Goal: Information Seeking & Learning: Check status

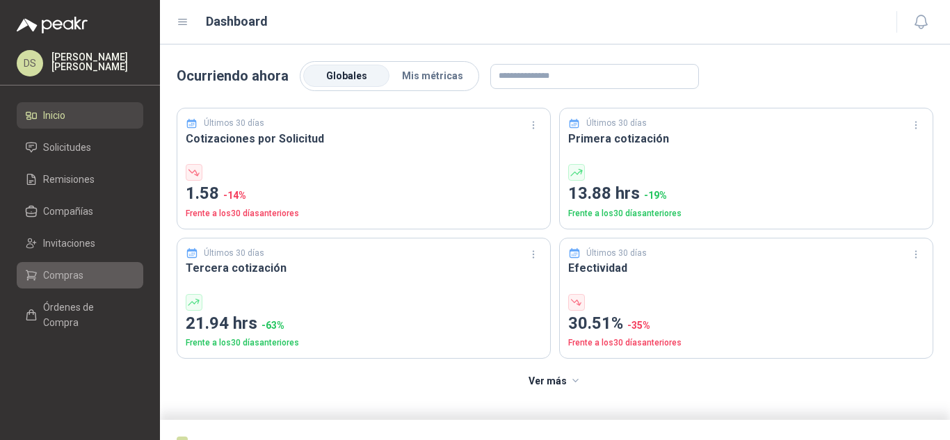
click at [72, 278] on span "Compras" at bounding box center [63, 275] width 40 height 15
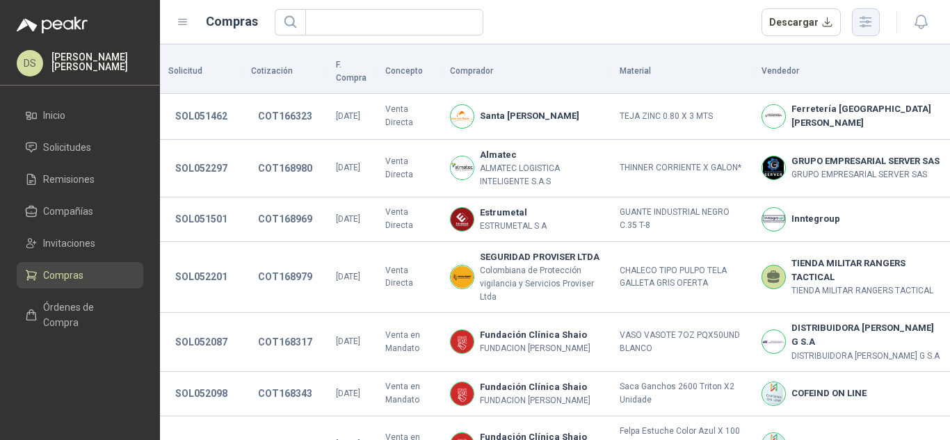
click at [867, 19] on icon "button" at bounding box center [866, 22] width 16 height 16
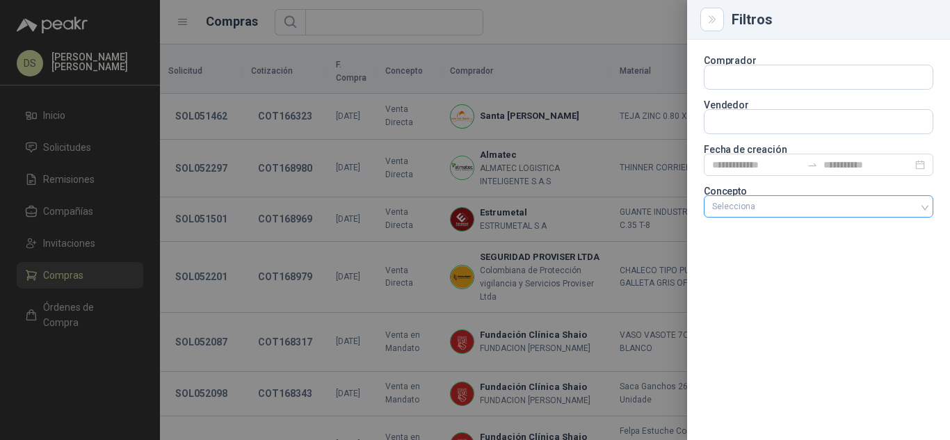
click at [819, 207] on div at bounding box center [811, 207] width 209 height 10
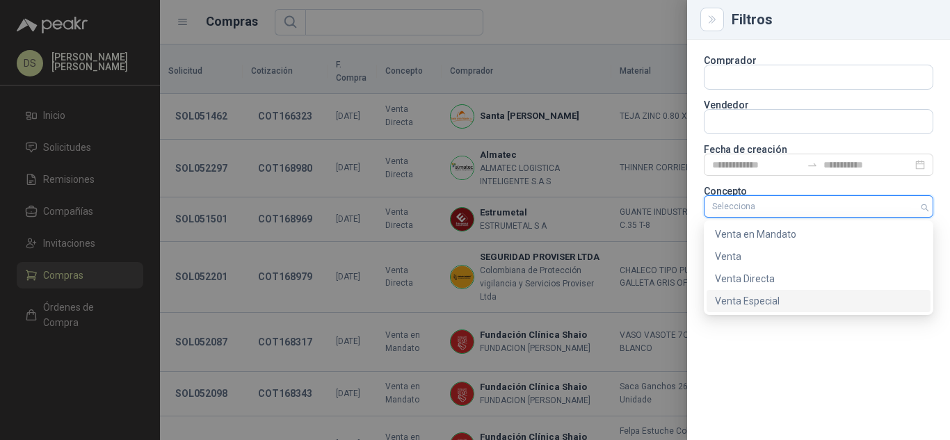
click at [802, 309] on div "Venta Especial" at bounding box center [819, 301] width 224 height 22
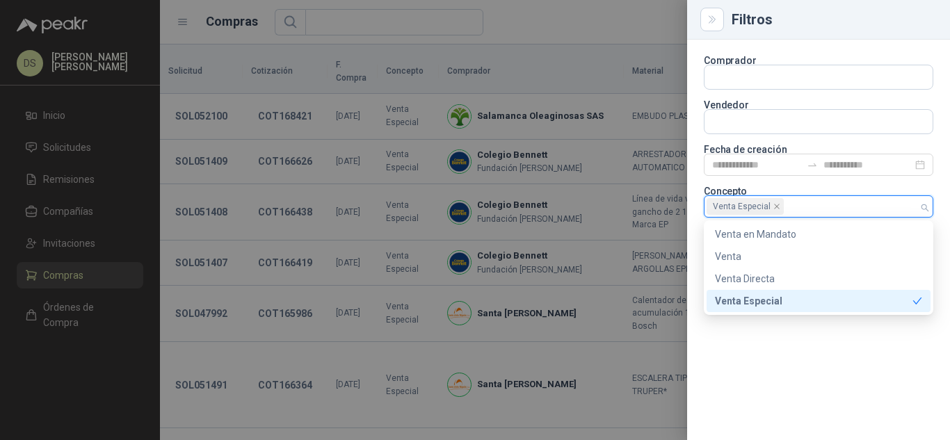
click at [573, 14] on div at bounding box center [475, 220] width 950 height 440
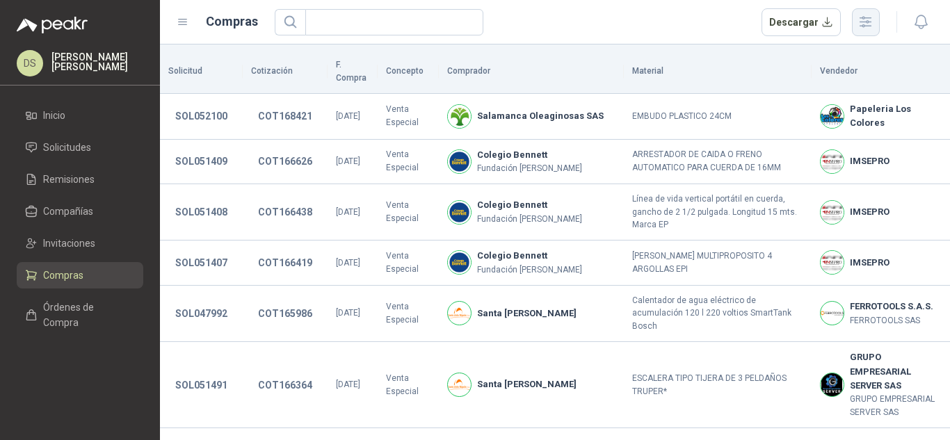
click at [860, 29] on icon "button" at bounding box center [866, 22] width 16 height 16
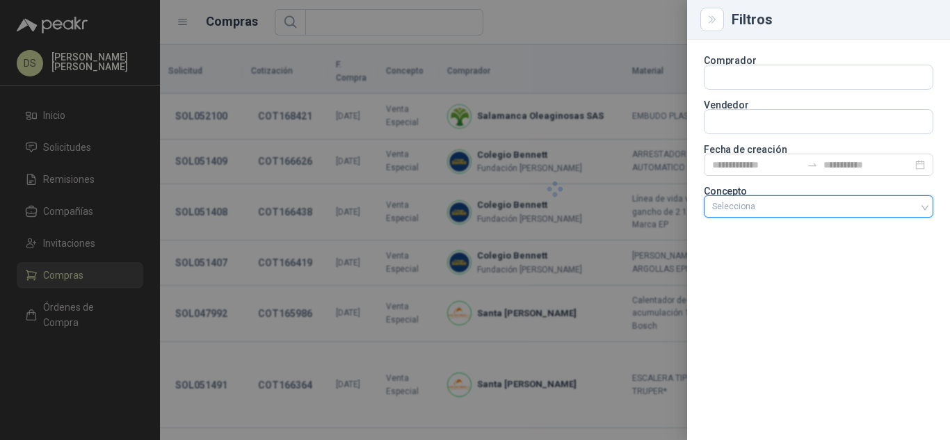
click at [870, 206] on div at bounding box center [811, 207] width 209 height 10
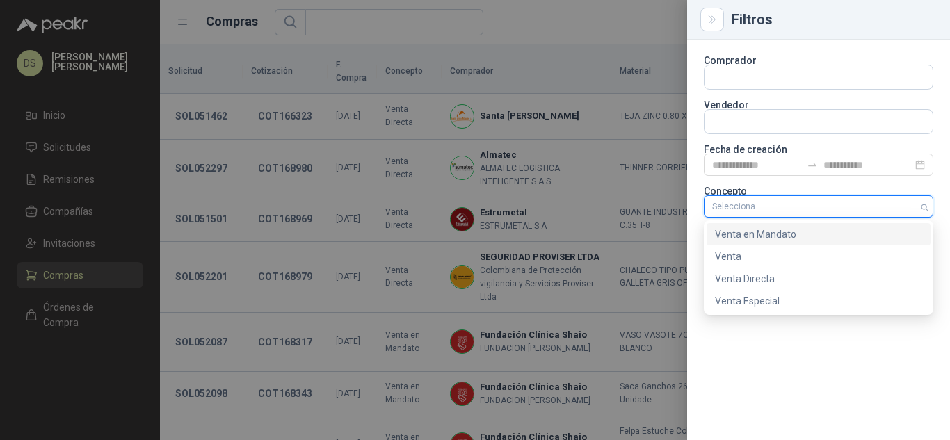
click at [797, 229] on div "Venta en Mandato" at bounding box center [818, 234] width 207 height 15
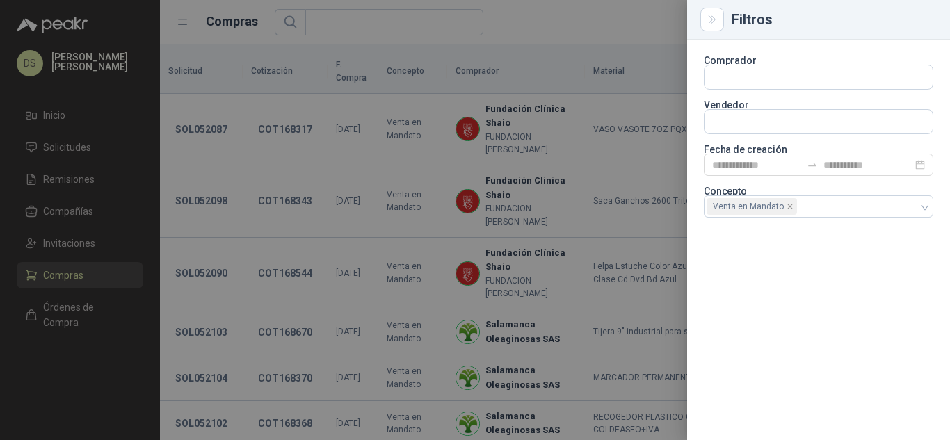
click at [590, 16] on div at bounding box center [475, 220] width 950 height 440
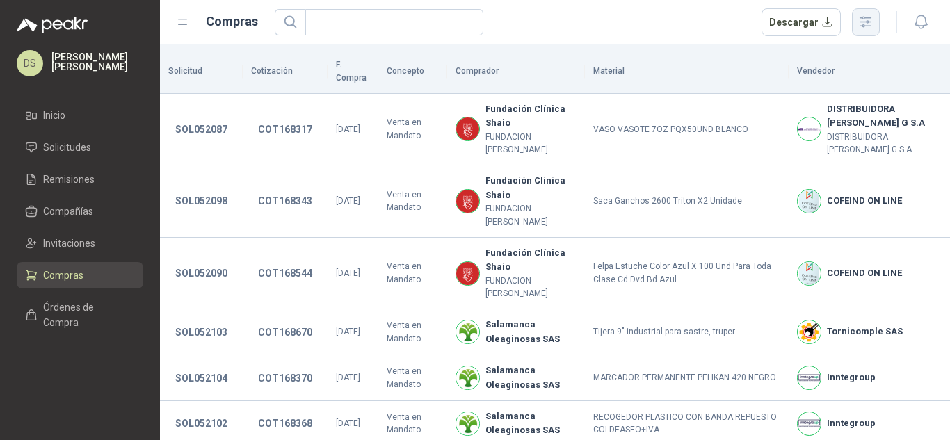
click at [874, 25] on icon "button" at bounding box center [866, 22] width 16 height 16
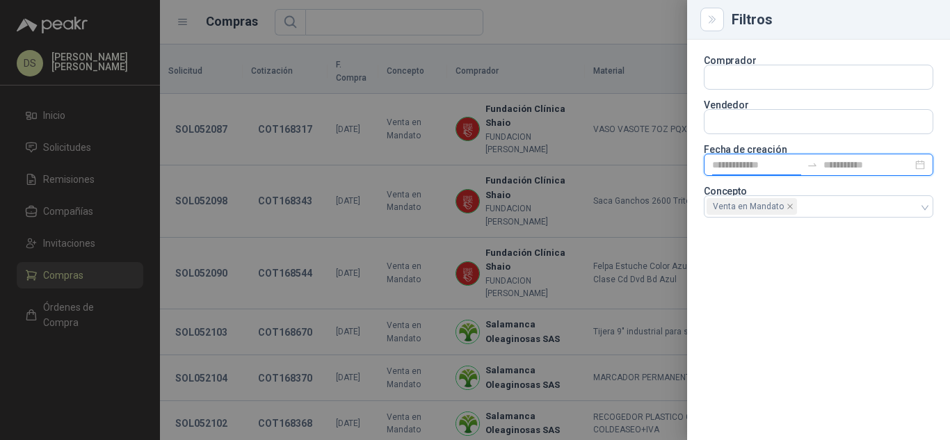
click at [796, 168] on input at bounding box center [756, 164] width 89 height 15
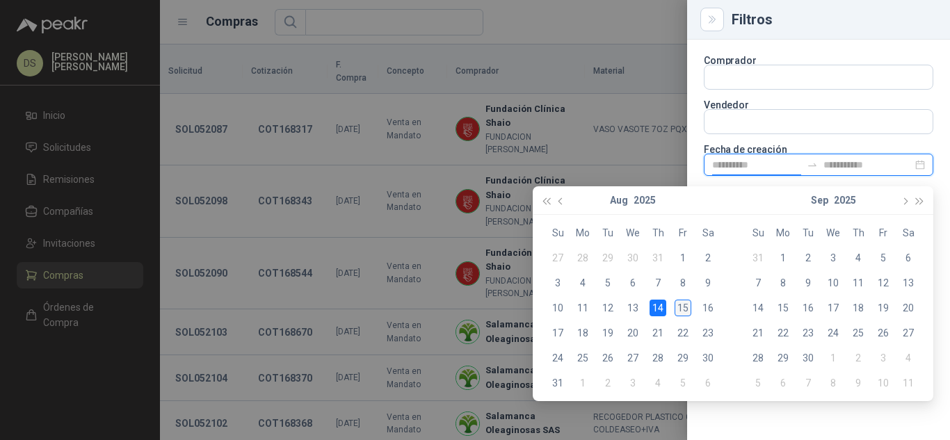
type input "**********"
click at [678, 305] on div "15" at bounding box center [683, 308] width 17 height 17
type input "**********"
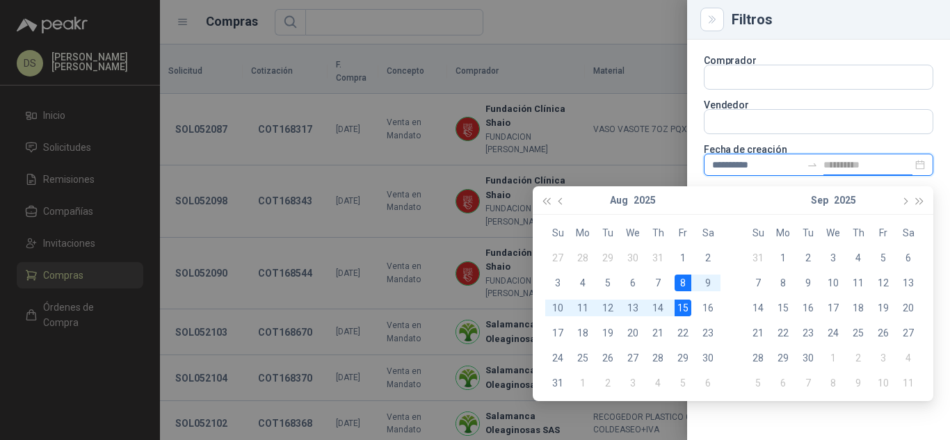
type input "**********"
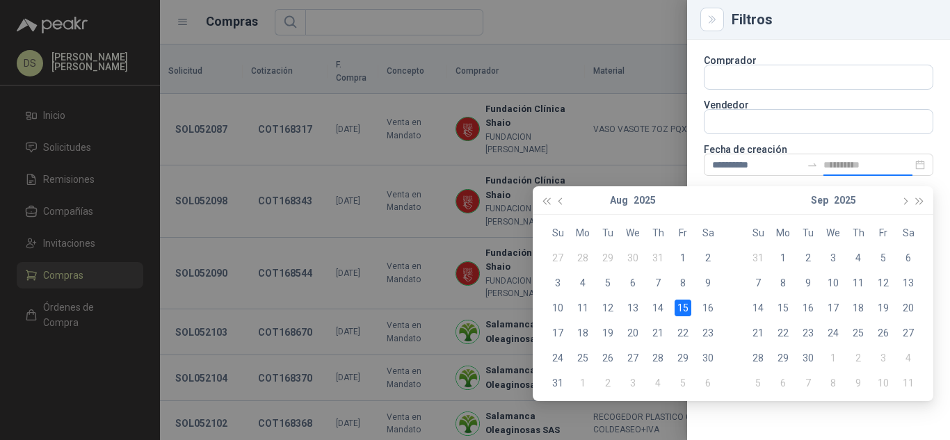
click at [682, 308] on div "15" at bounding box center [683, 308] width 17 height 17
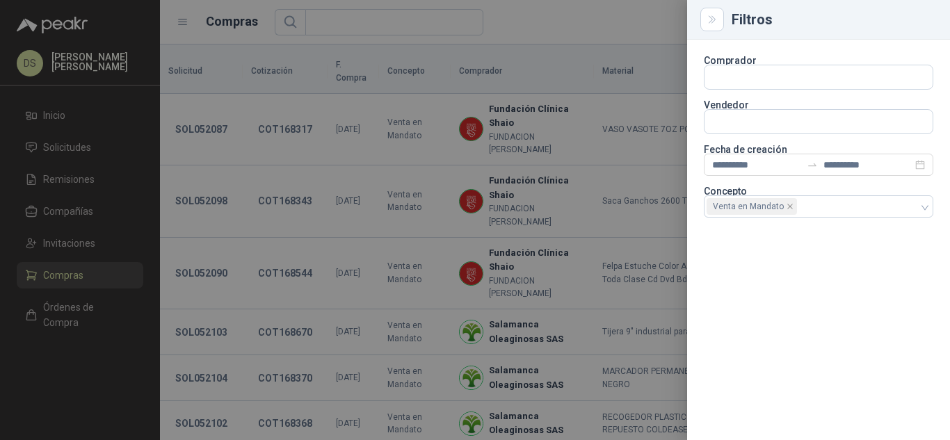
click at [604, 38] on div at bounding box center [475, 220] width 950 height 440
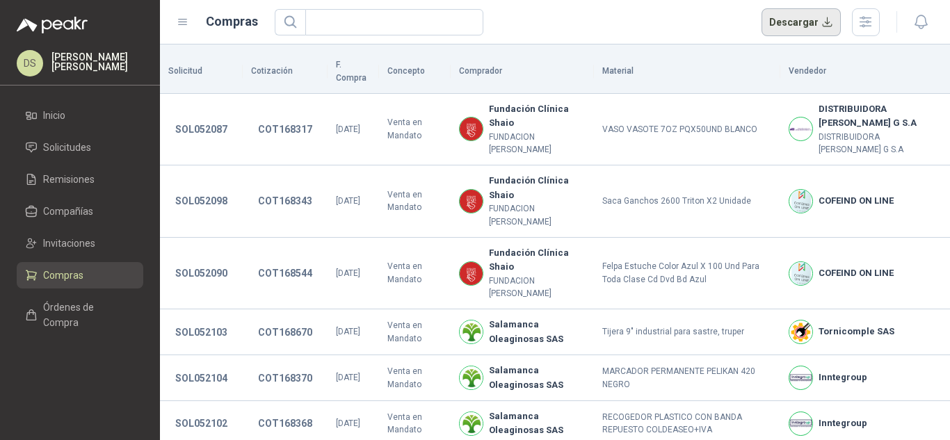
click at [802, 25] on button "Descargar" at bounding box center [802, 22] width 80 height 28
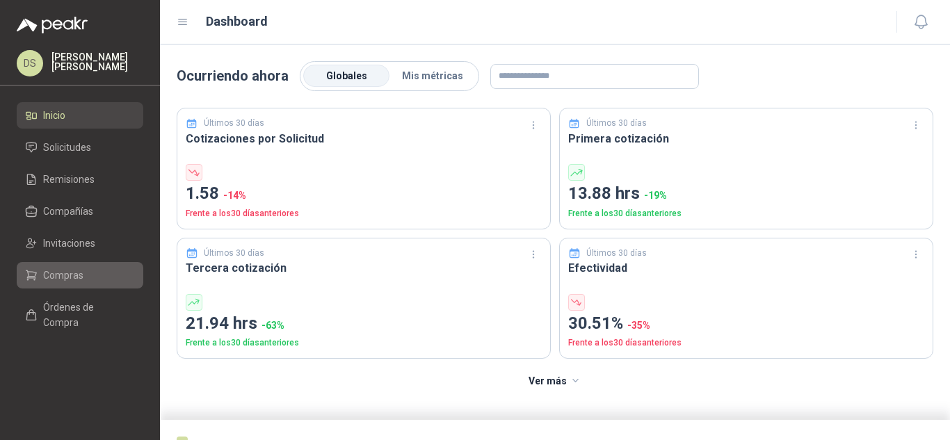
click at [65, 272] on span "Compras" at bounding box center [63, 275] width 40 height 15
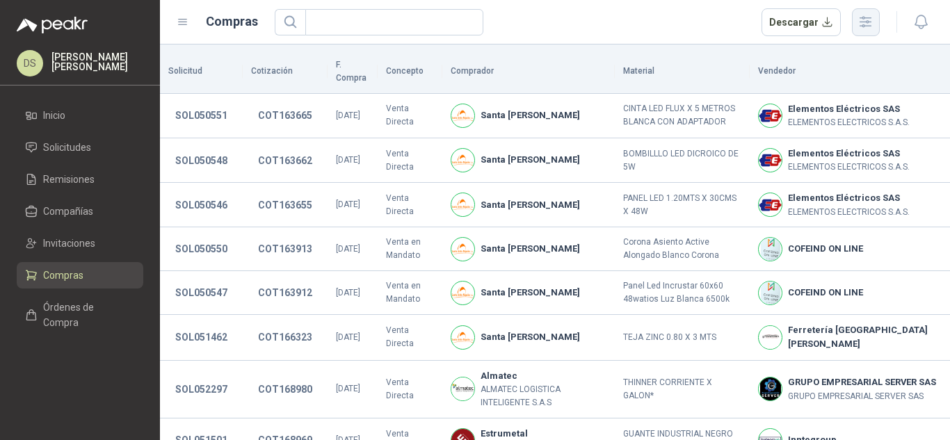
click at [865, 26] on icon "button" at bounding box center [865, 22] width 11 height 10
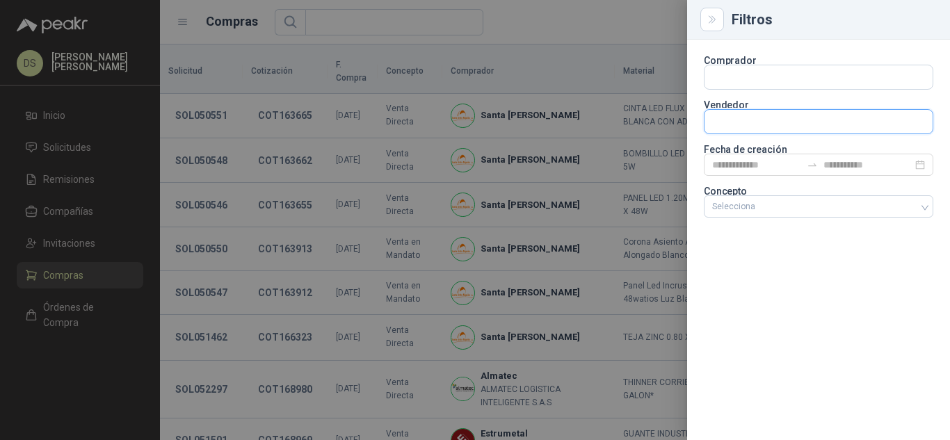
click at [769, 89] on input "text" at bounding box center [819, 77] width 228 height 24
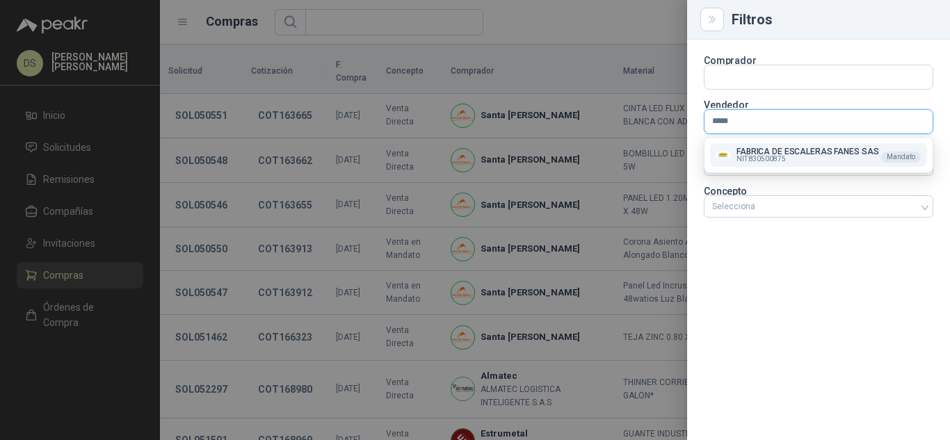
type input "*****"
click at [767, 151] on p "FABRICA DE ESCALERAS FANES SAS" at bounding box center [808, 151] width 142 height 8
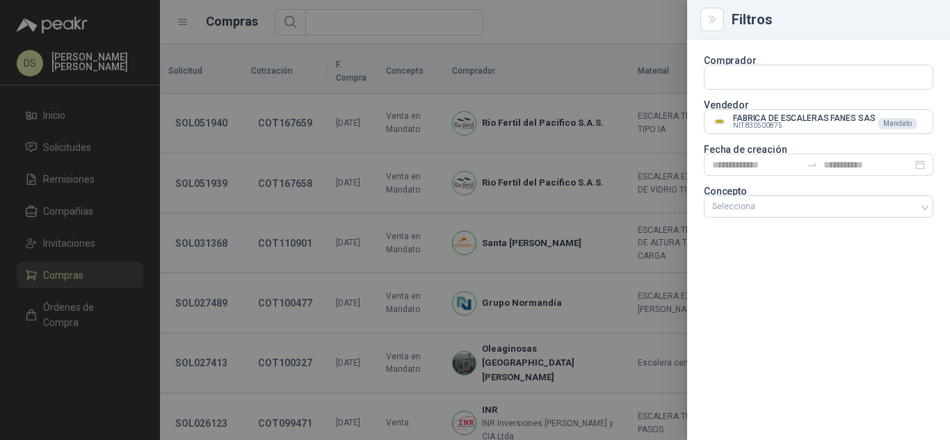
click at [618, 38] on div at bounding box center [475, 220] width 950 height 440
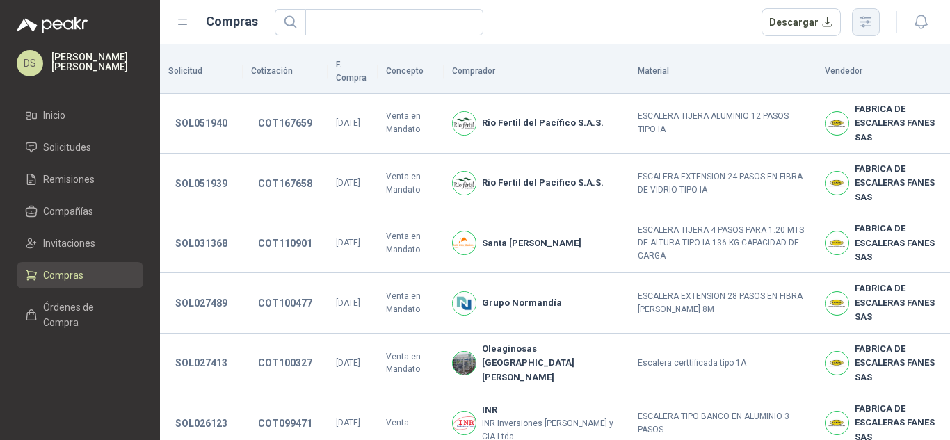
click at [877, 31] on button "button" at bounding box center [866, 22] width 28 height 28
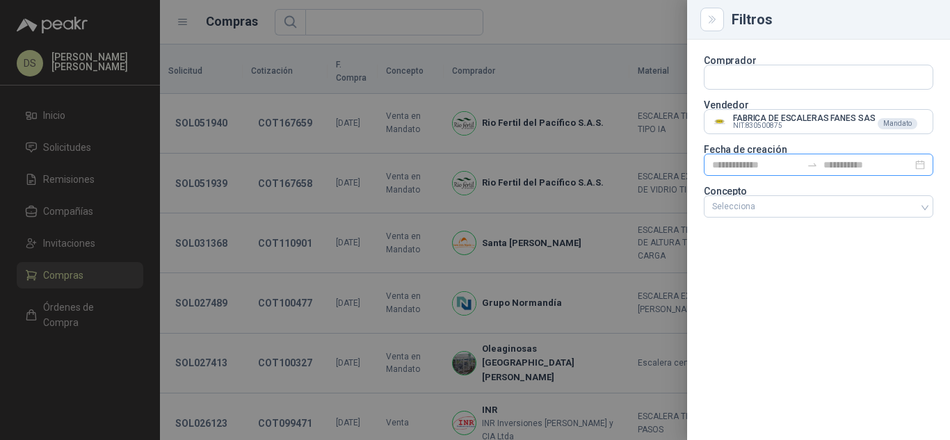
click at [817, 168] on icon "swap-right" at bounding box center [812, 164] width 11 height 11
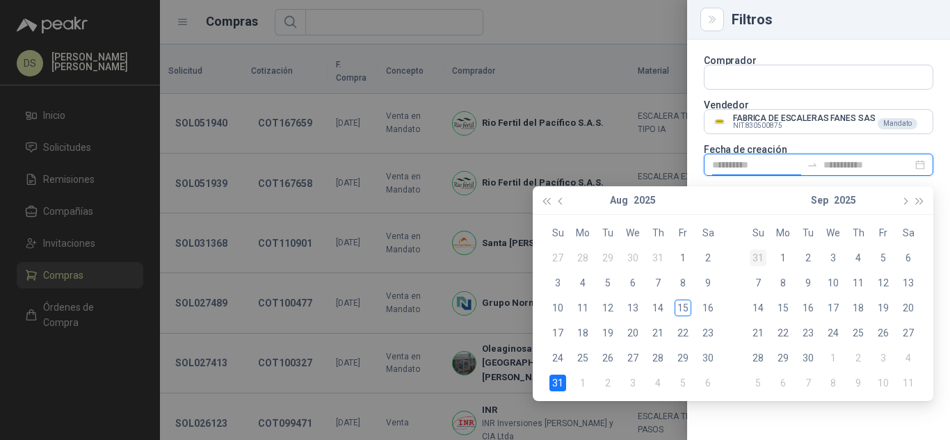
type input "**********"
click at [666, 308] on div "14" at bounding box center [658, 308] width 17 height 17
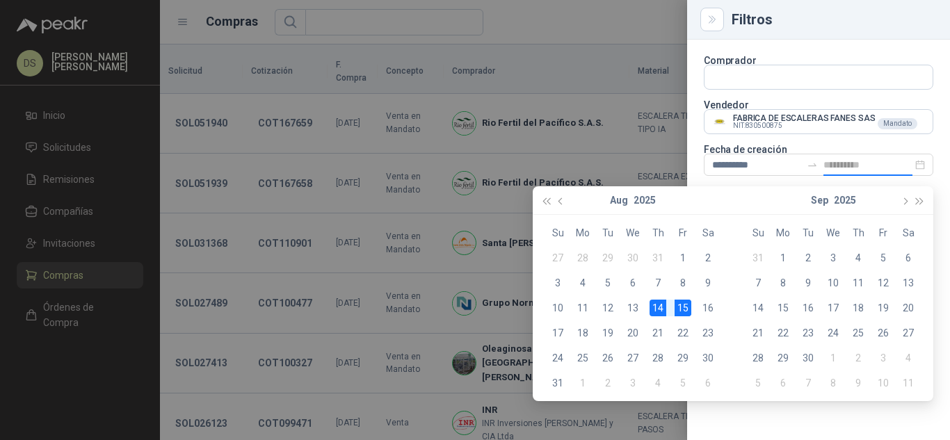
click at [675, 313] on div "15" at bounding box center [683, 308] width 17 height 17
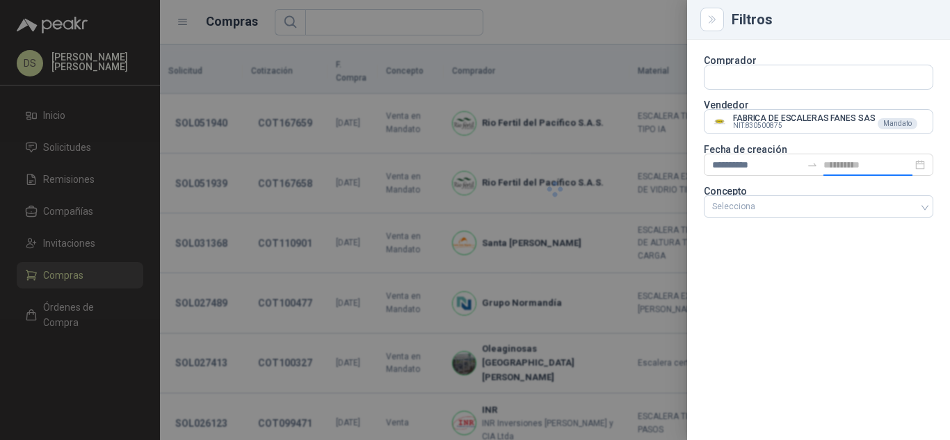
type input "**********"
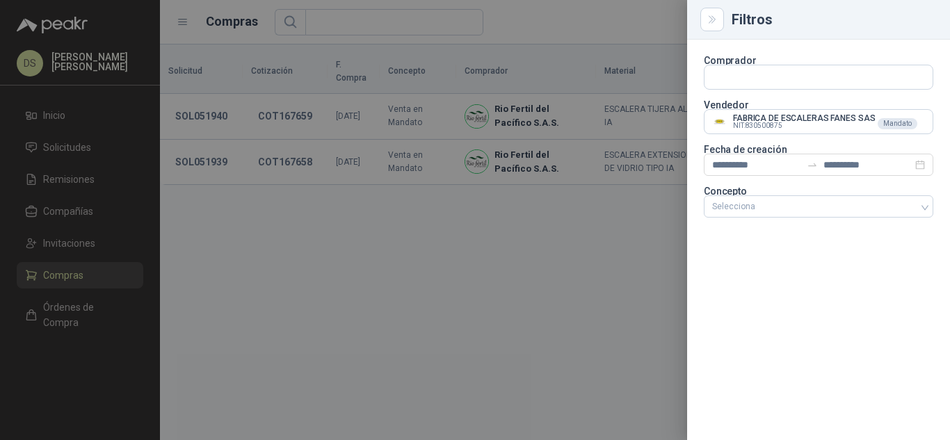
click at [586, 17] on div at bounding box center [475, 220] width 950 height 440
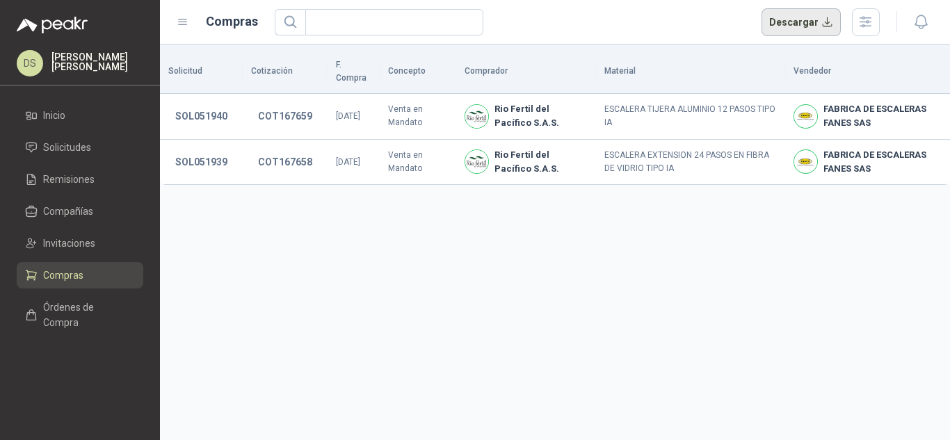
click at [797, 33] on button "Descargar" at bounding box center [802, 22] width 80 height 28
click at [858, 15] on icon "button" at bounding box center [866, 22] width 16 height 16
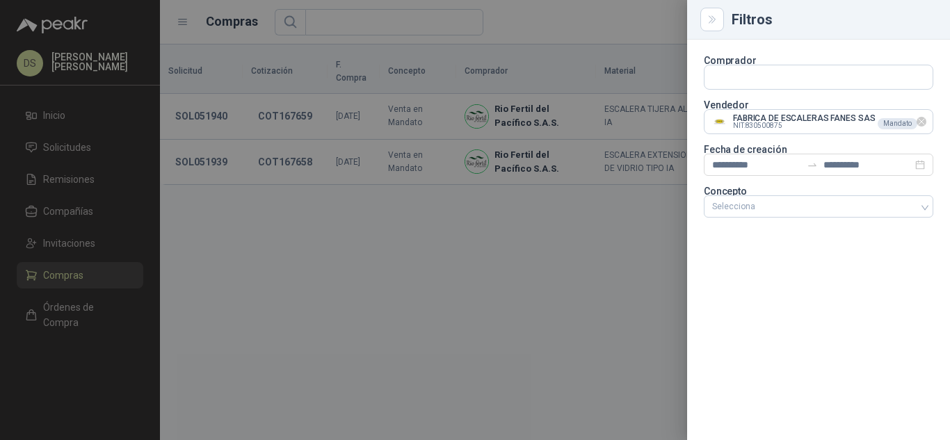
click at [921, 123] on icon "Limpiar" at bounding box center [922, 122] width 12 height 12
click at [883, 89] on input "text" at bounding box center [819, 77] width 228 height 24
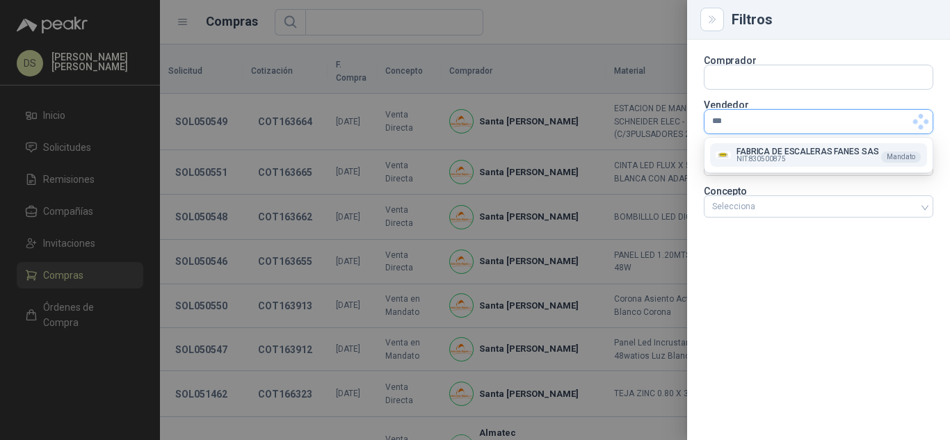
type input "****"
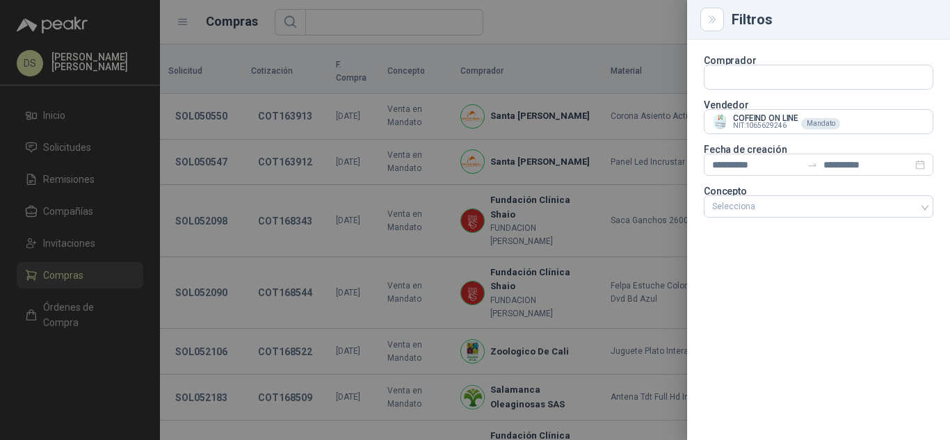
click at [606, 34] on div at bounding box center [475, 220] width 950 height 440
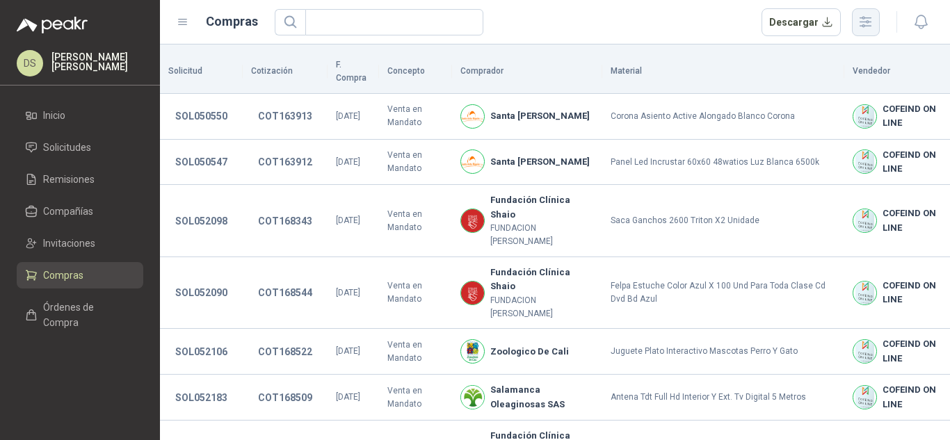
click at [874, 29] on icon "button" at bounding box center [866, 22] width 16 height 16
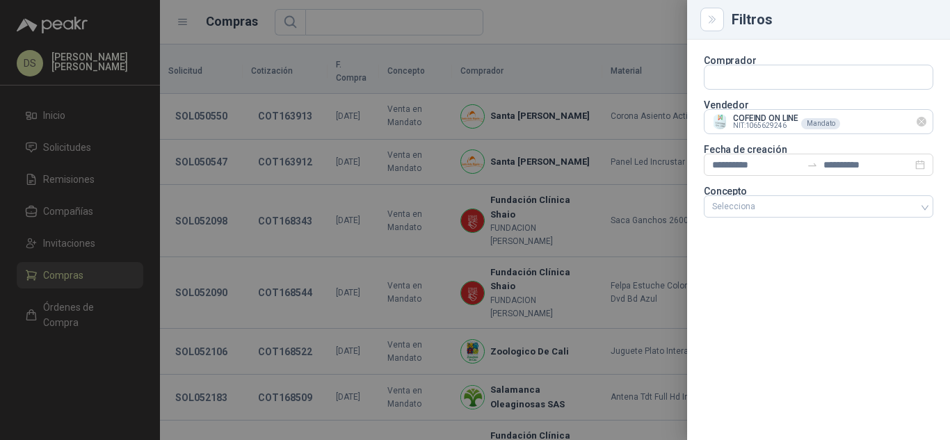
click at [920, 126] on icon "Limpiar" at bounding box center [922, 122] width 12 height 12
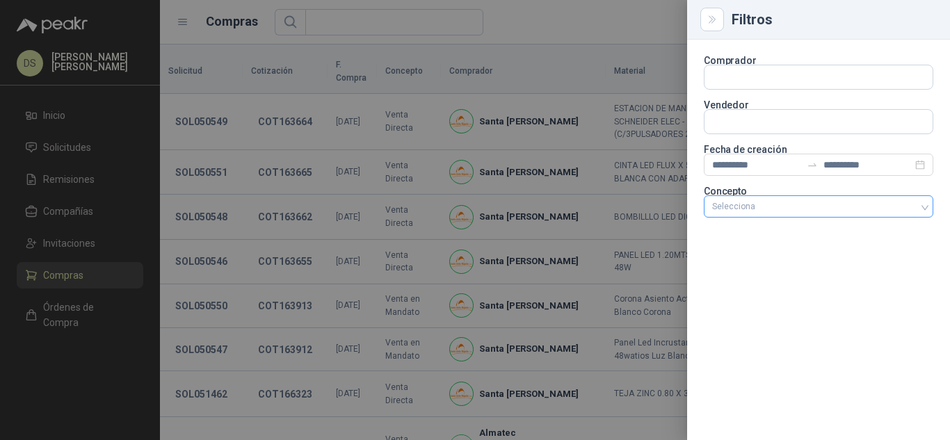
click at [805, 207] on div at bounding box center [811, 207] width 209 height 10
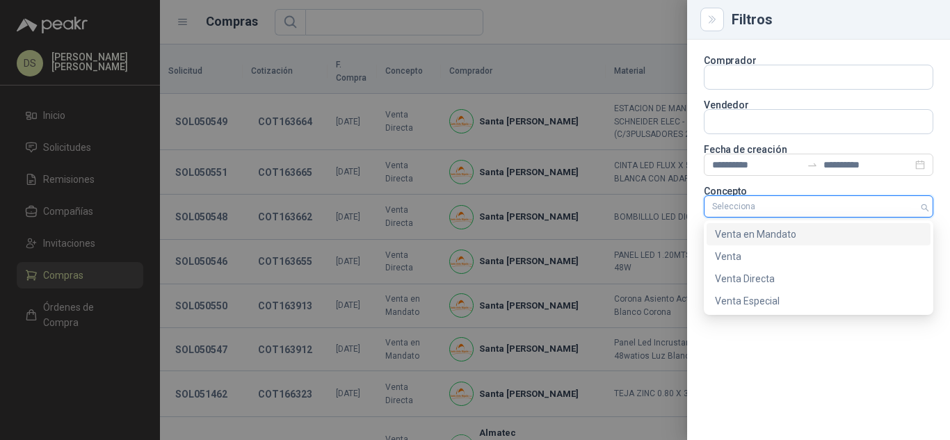
drag, startPoint x: 791, startPoint y: 232, endPoint x: 748, endPoint y: 217, distance: 45.8
click at [791, 233] on div "Venta en Mandato" at bounding box center [818, 234] width 207 height 15
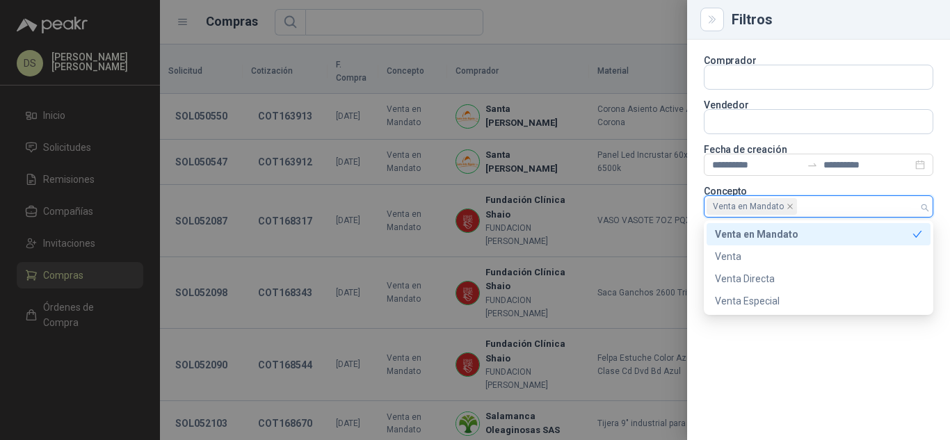
click at [601, 28] on div at bounding box center [475, 220] width 950 height 440
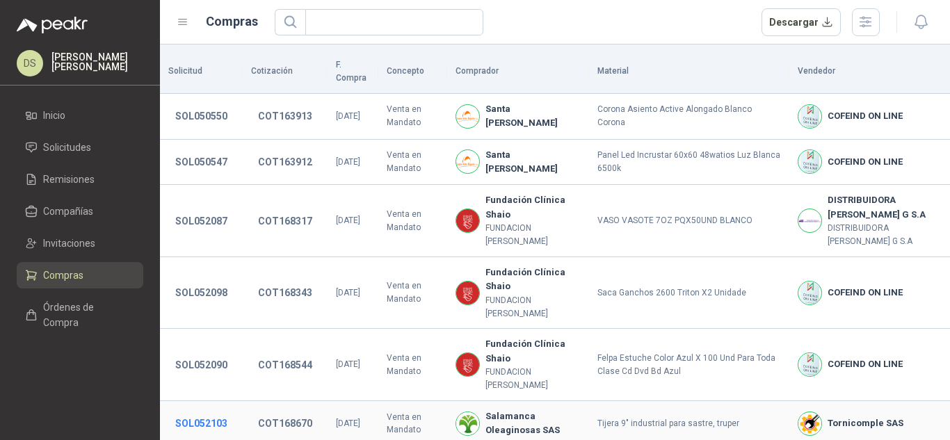
click at [208, 411] on button "SOL052103" at bounding box center [201, 423] width 66 height 25
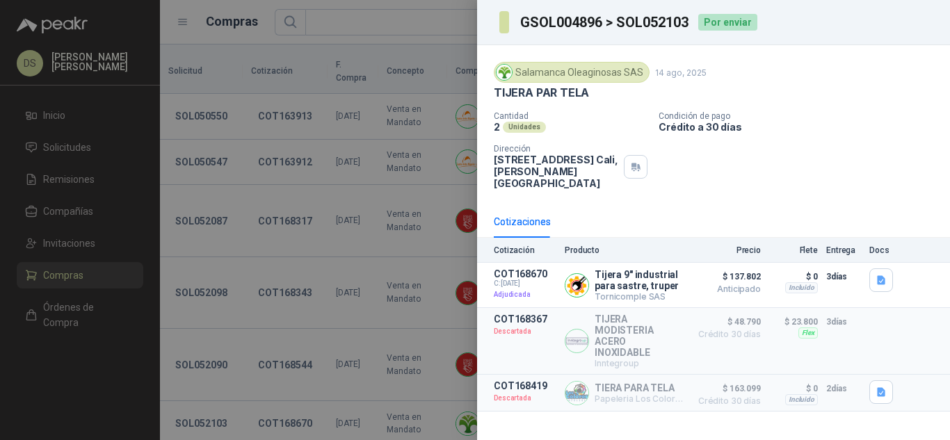
click at [648, 19] on h3 "GSOL004896 > SOL052103" at bounding box center [605, 22] width 170 height 14
copy h3 "SOL052103"
click at [75, 184] on div at bounding box center [475, 220] width 950 height 440
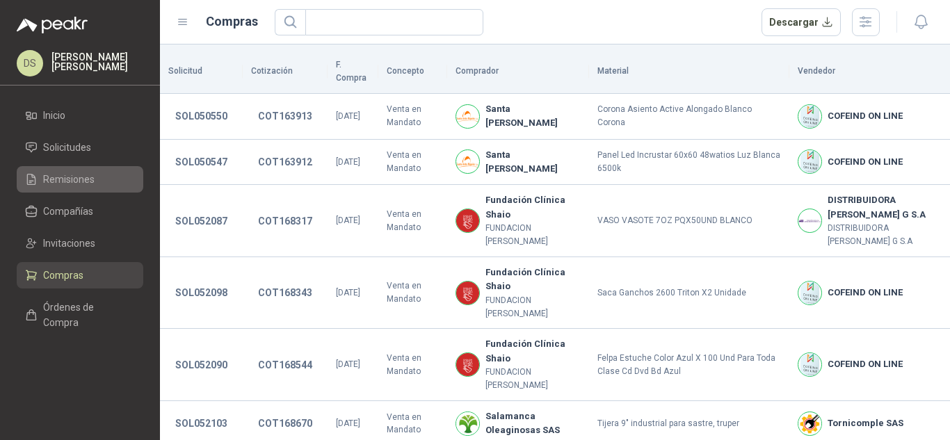
click at [64, 179] on span "Remisiones" at bounding box center [68, 179] width 51 height 15
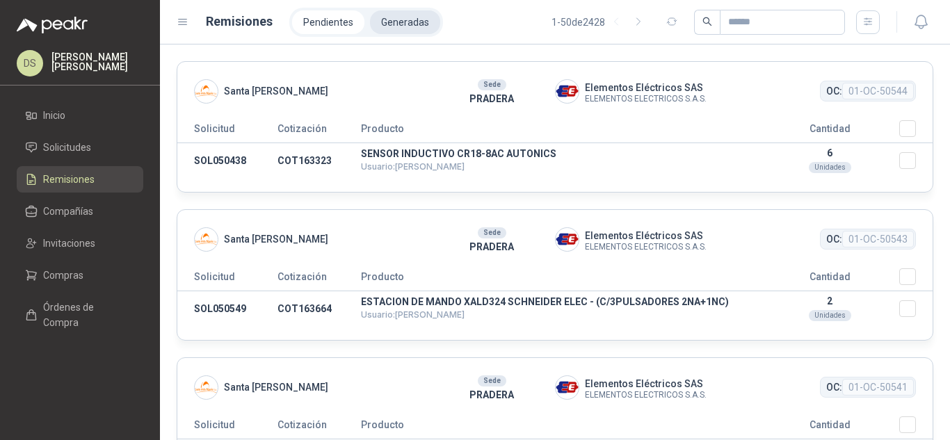
click at [414, 18] on li "Generadas" at bounding box center [405, 22] width 70 height 24
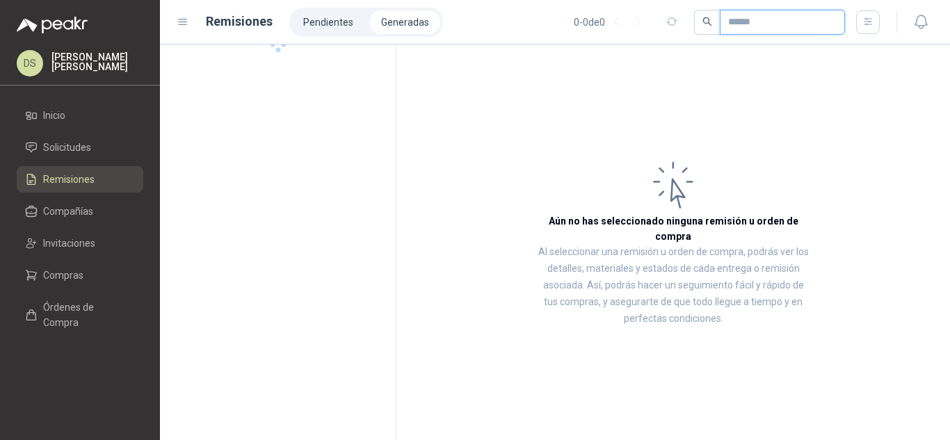
click at [744, 24] on input "text" at bounding box center [776, 22] width 97 height 24
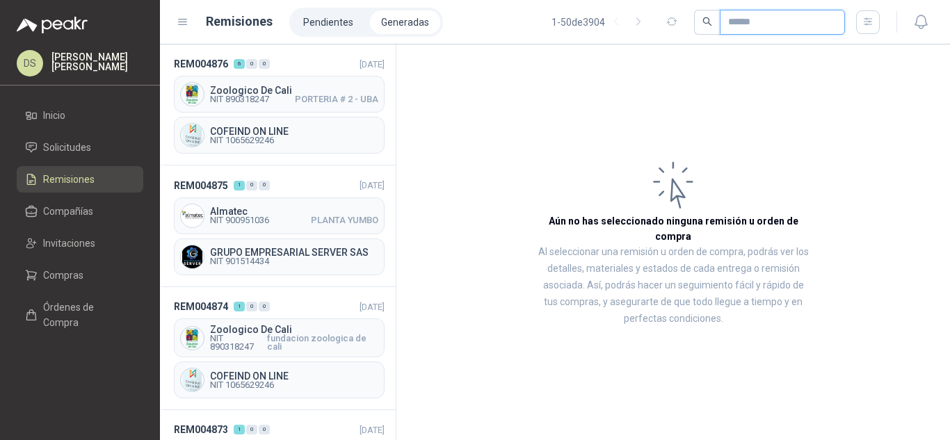
paste input "*********"
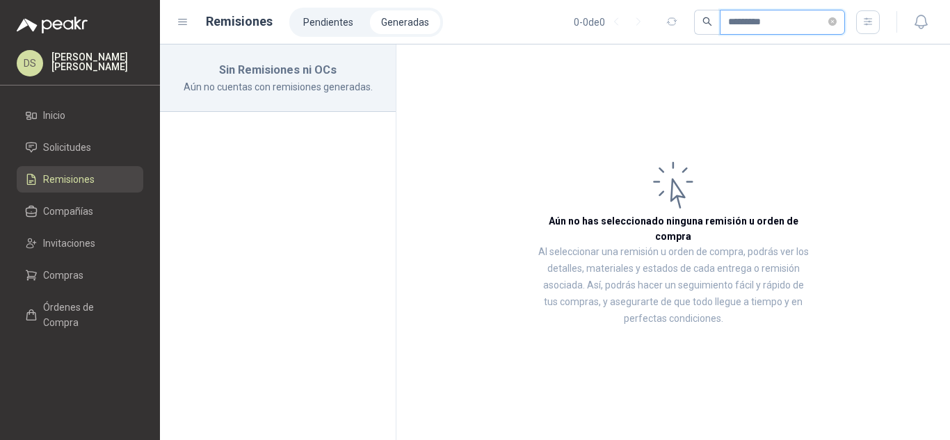
type input "*********"
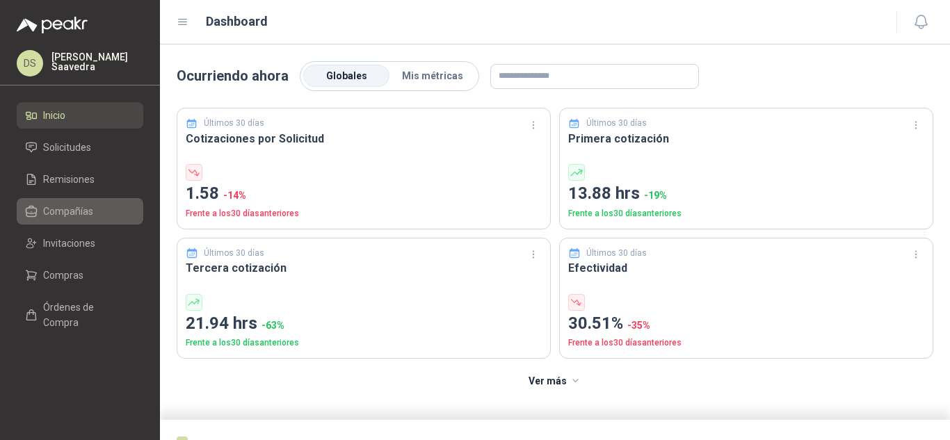
click at [86, 206] on span "Compañías" at bounding box center [68, 211] width 50 height 15
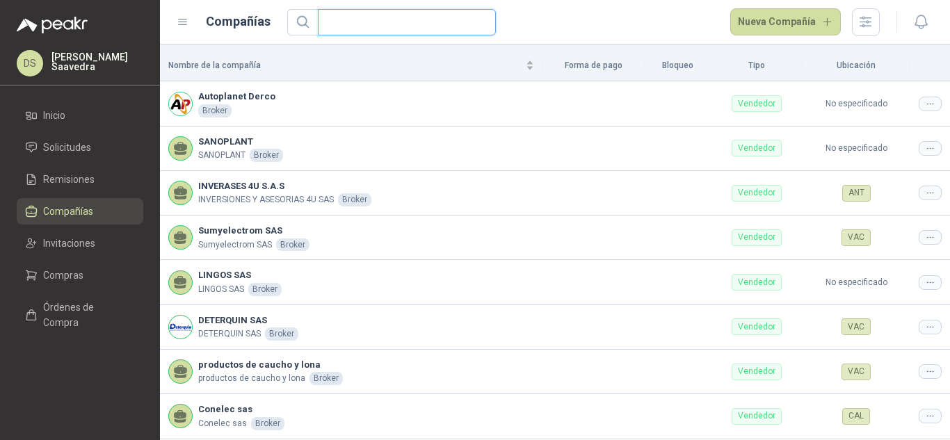
click at [387, 12] on input "text" at bounding box center [401, 22] width 150 height 25
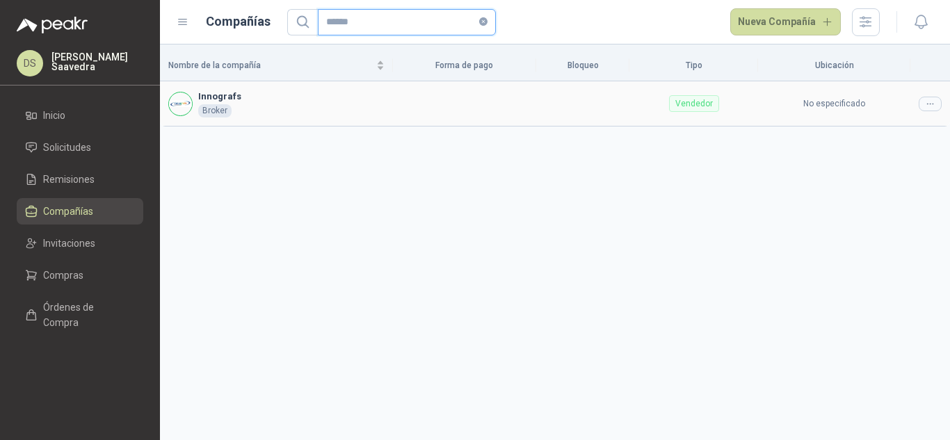
type input "******"
click at [949, 103] on td at bounding box center [930, 103] width 40 height 45
drag, startPoint x: 935, startPoint y: 102, endPoint x: 916, endPoint y: 128, distance: 32.4
click at [933, 102] on icon at bounding box center [930, 104] width 10 height 10
drag, startPoint x: 890, startPoint y: 131, endPoint x: 801, endPoint y: 166, distance: 95.6
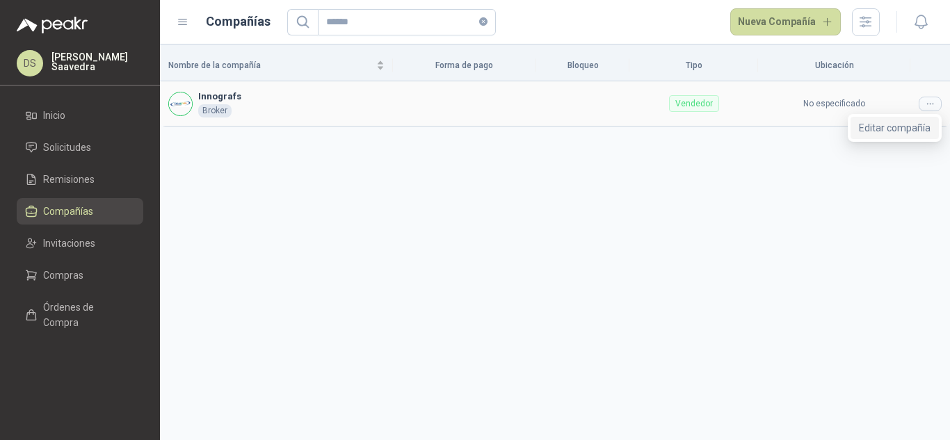
click at [889, 131] on span "Editar compañía" at bounding box center [895, 127] width 72 height 15
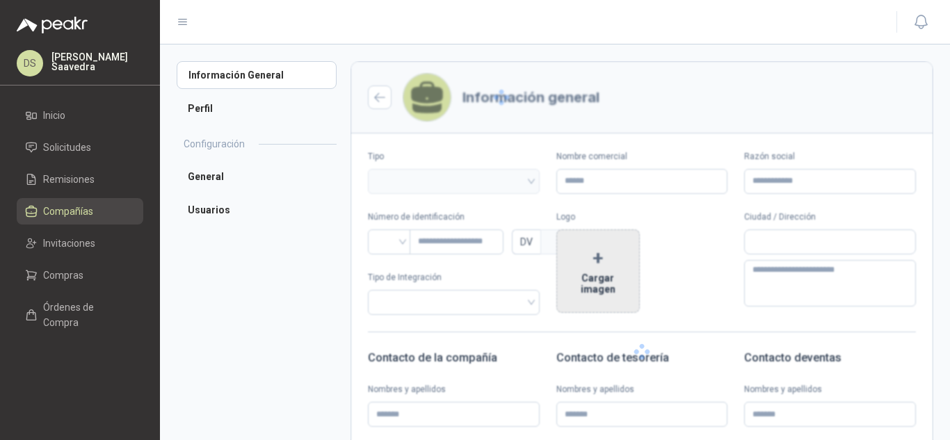
type input "*********"
type input "*"
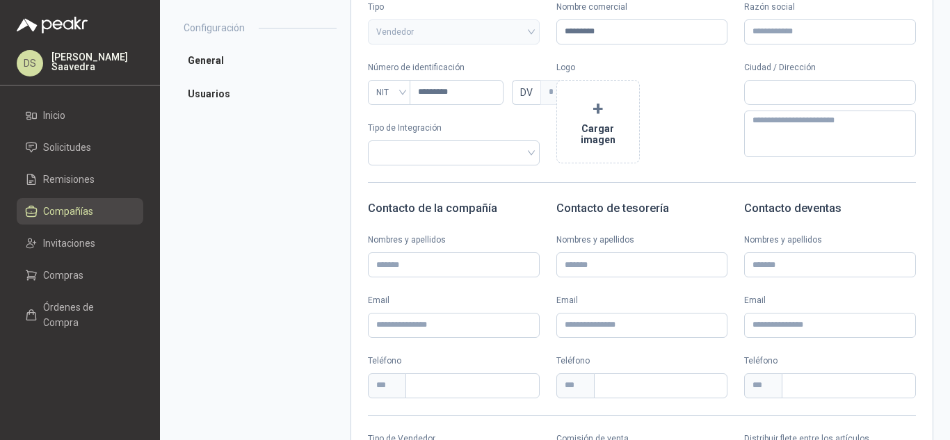
scroll to position [186, 0]
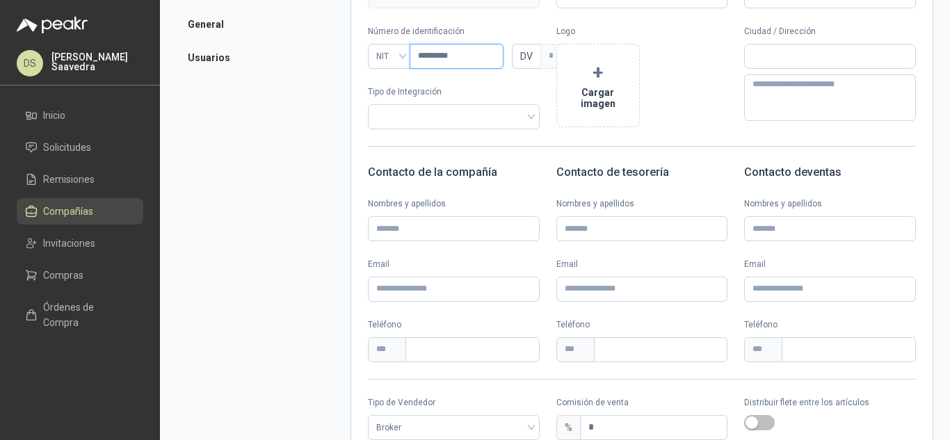
click at [451, 60] on input "*********" at bounding box center [457, 56] width 94 height 25
click at [65, 288] on link "Compras" at bounding box center [80, 275] width 127 height 26
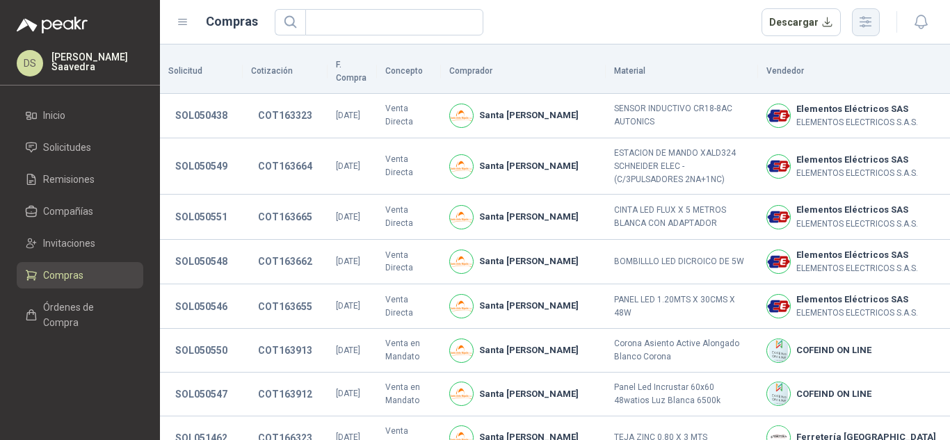
click at [865, 28] on icon "button" at bounding box center [866, 22] width 16 height 16
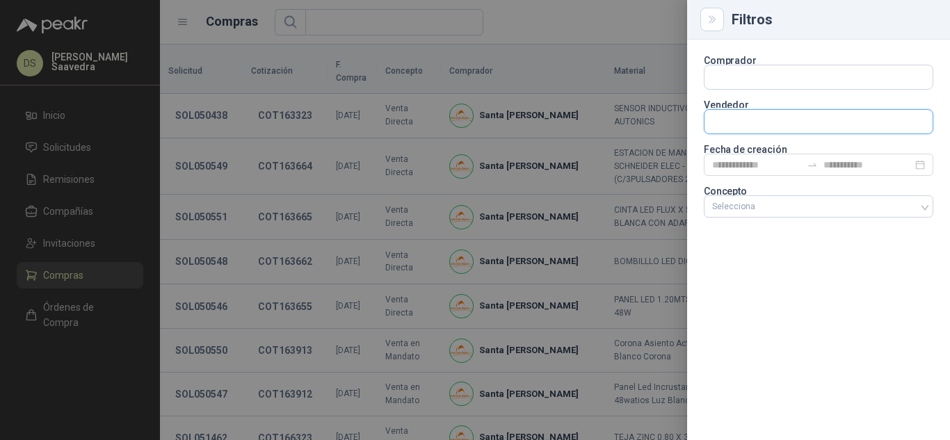
click at [749, 89] on input "text" at bounding box center [819, 77] width 228 height 24
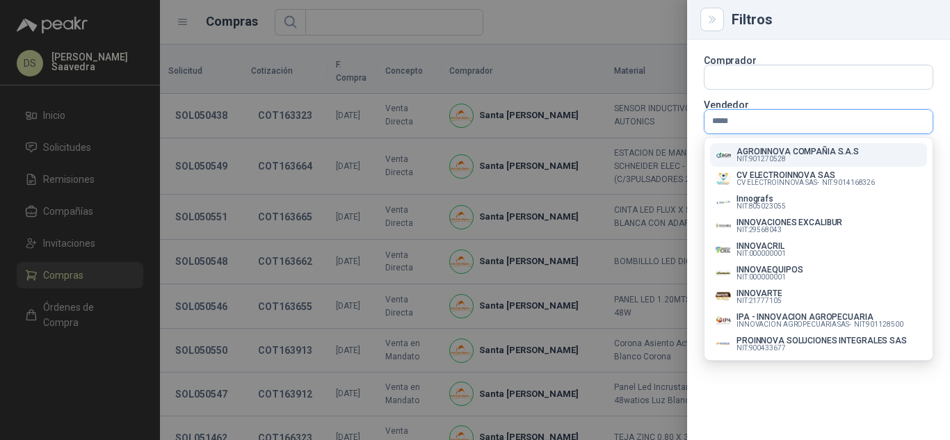
type input "******"
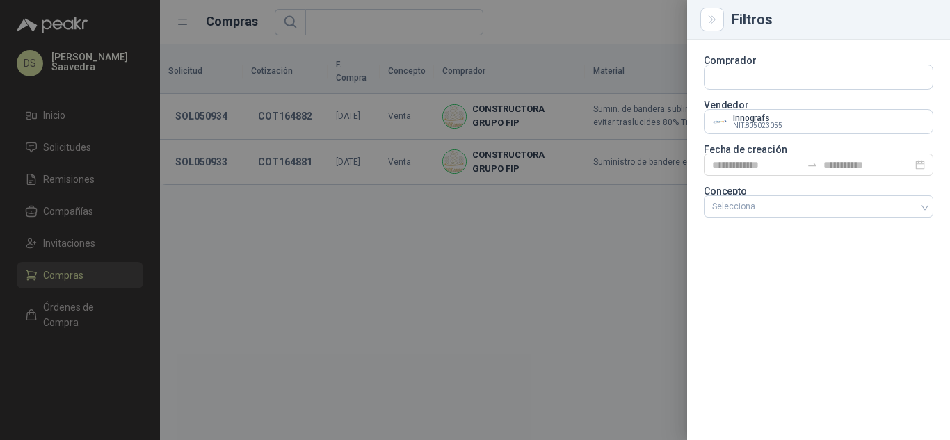
click at [636, 13] on div at bounding box center [475, 220] width 950 height 440
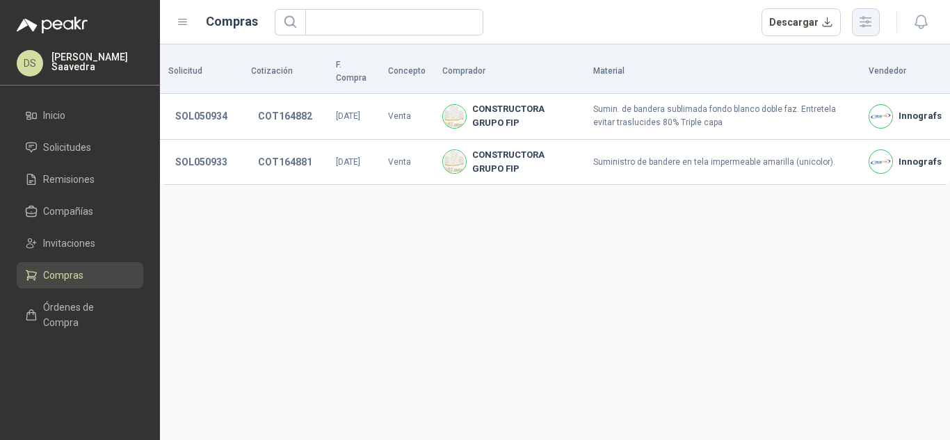
click at [856, 27] on button "button" at bounding box center [866, 22] width 28 height 28
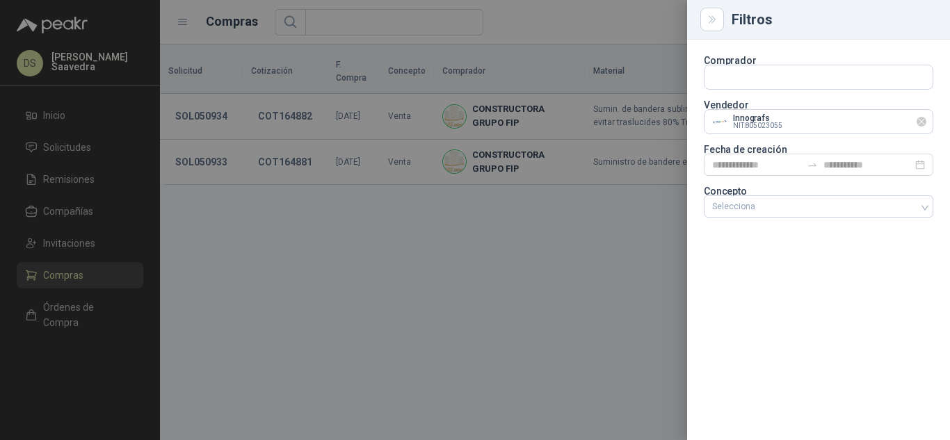
click at [921, 124] on icon "Limpiar" at bounding box center [922, 122] width 12 height 12
click at [883, 122] on input "text" at bounding box center [819, 122] width 228 height 24
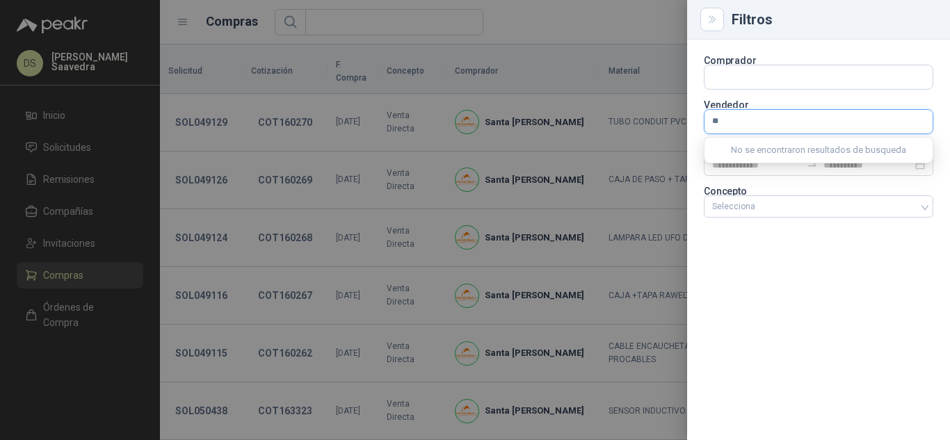
type input "*"
click at [623, 18] on div at bounding box center [475, 220] width 950 height 440
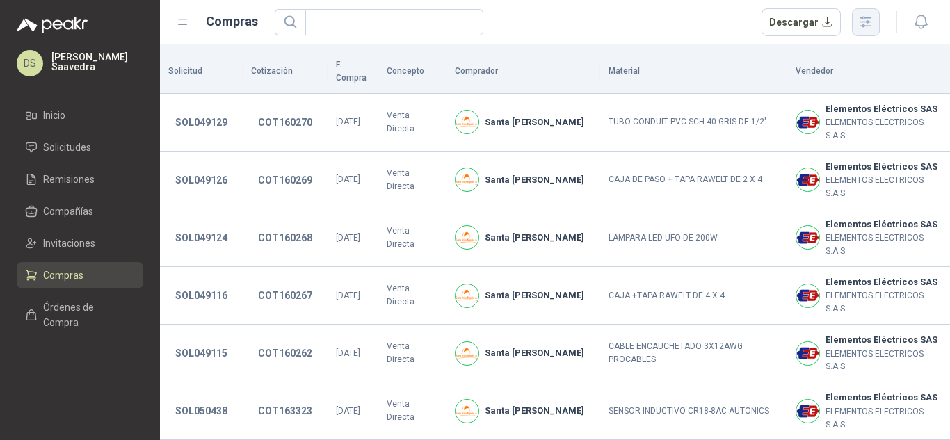
click at [855, 31] on button "button" at bounding box center [866, 22] width 28 height 28
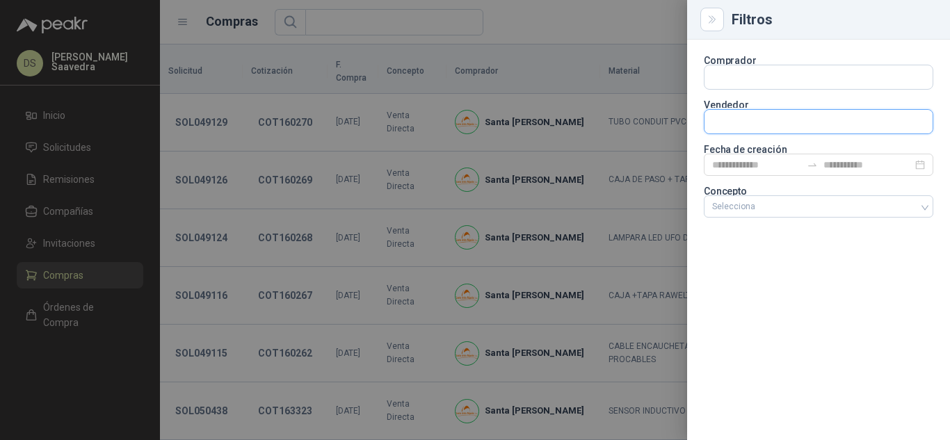
click at [785, 120] on input "text" at bounding box center [819, 122] width 228 height 24
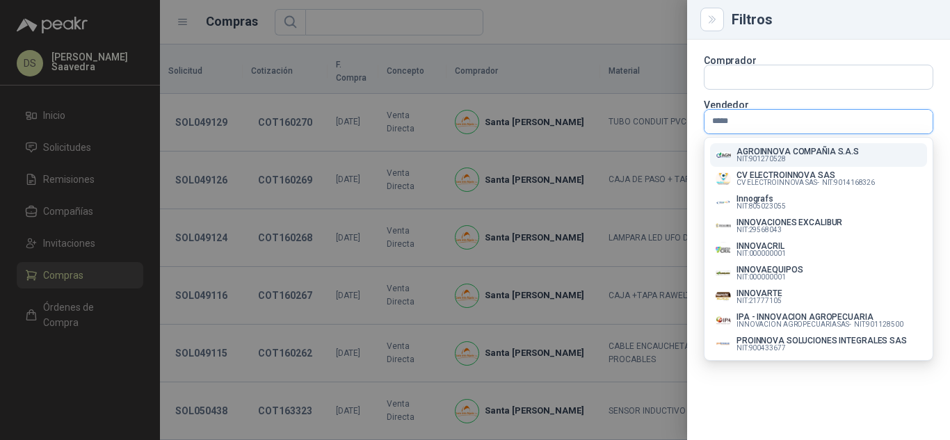
type input "******"
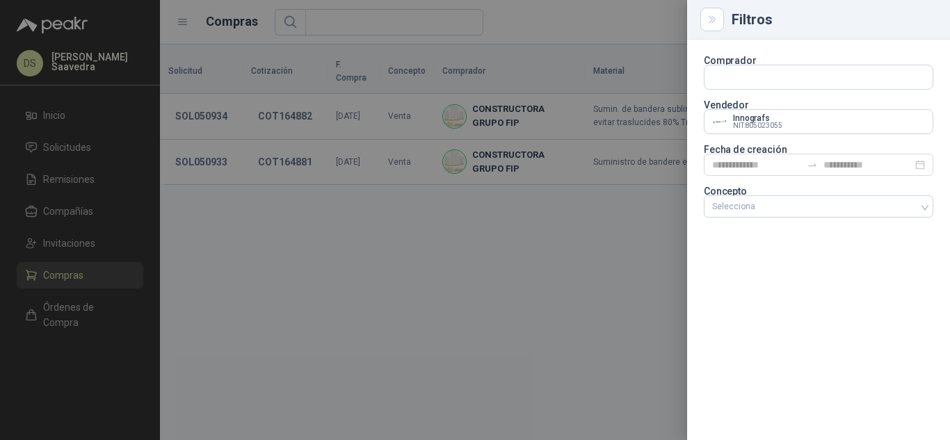
click at [602, 26] on div at bounding box center [475, 220] width 950 height 440
